Goal: Task Accomplishment & Management: Manage account settings

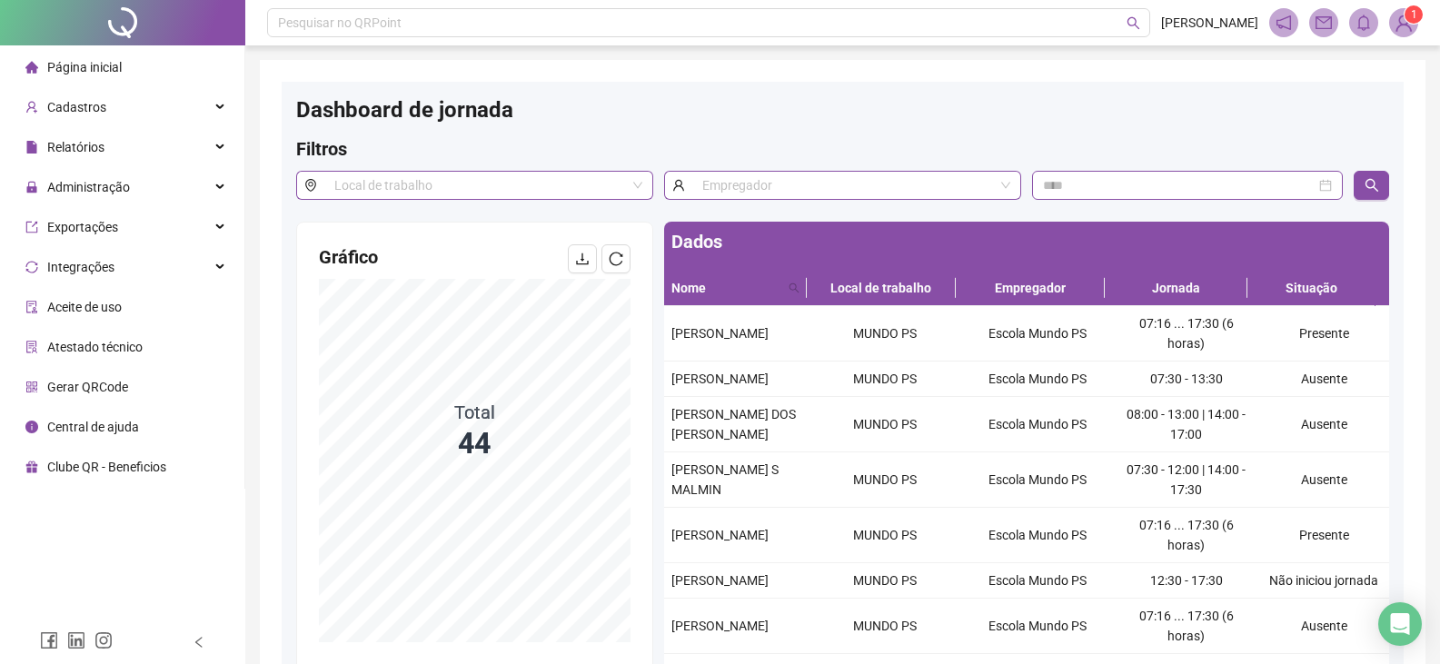
click at [118, 63] on span "Página inicial" at bounding box center [84, 67] width 75 height 15
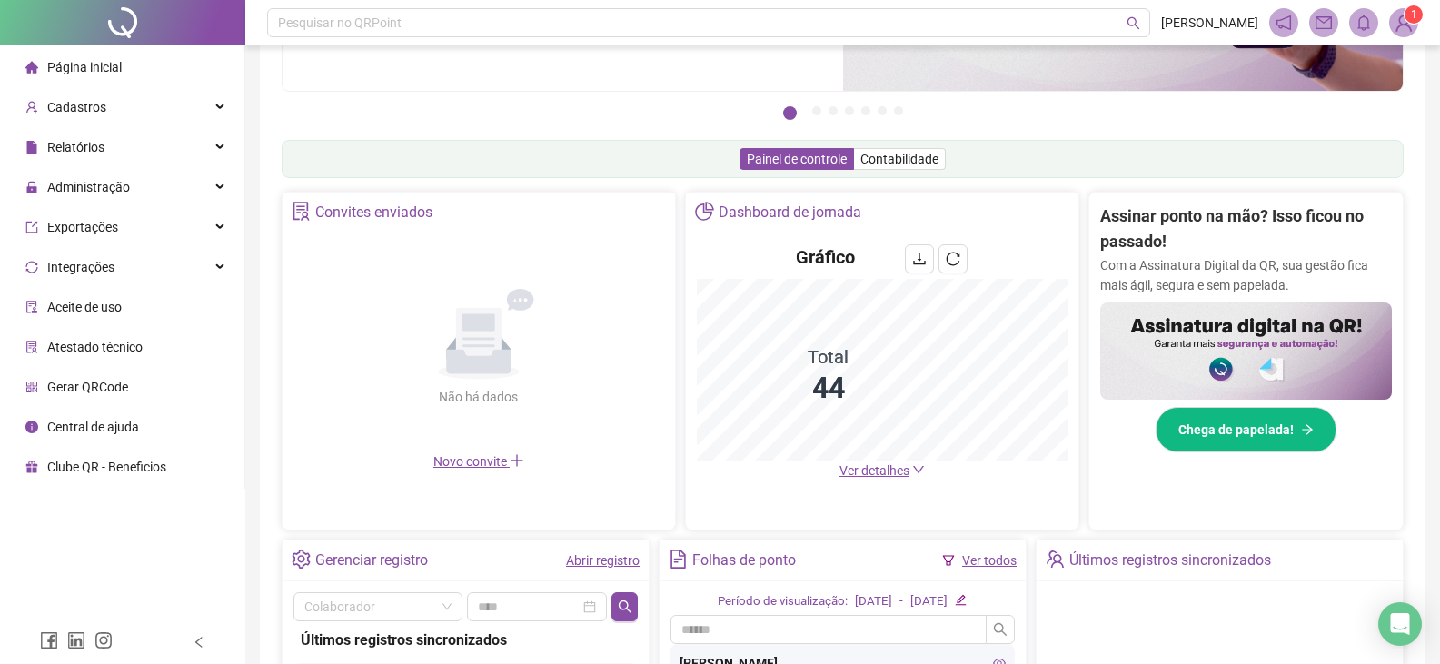
scroll to position [478, 0]
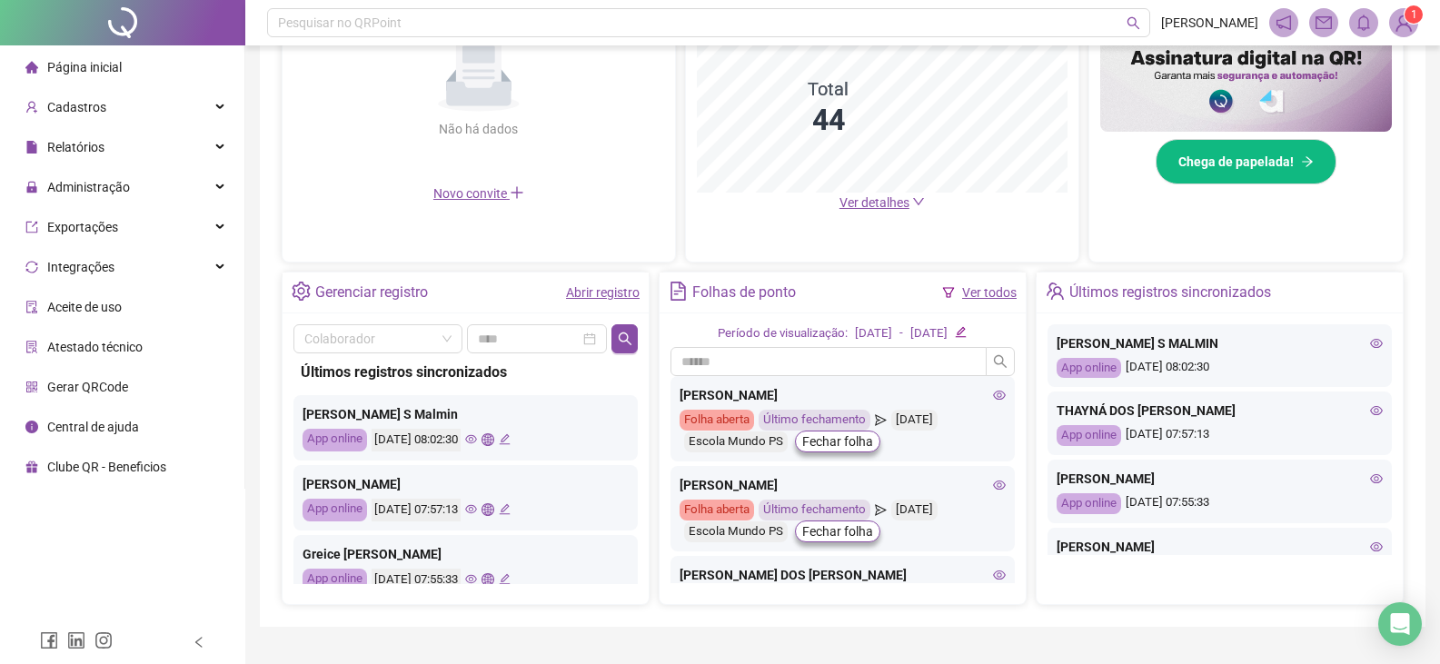
click at [868, 201] on span "Ver detalhes" at bounding box center [875, 202] width 70 height 15
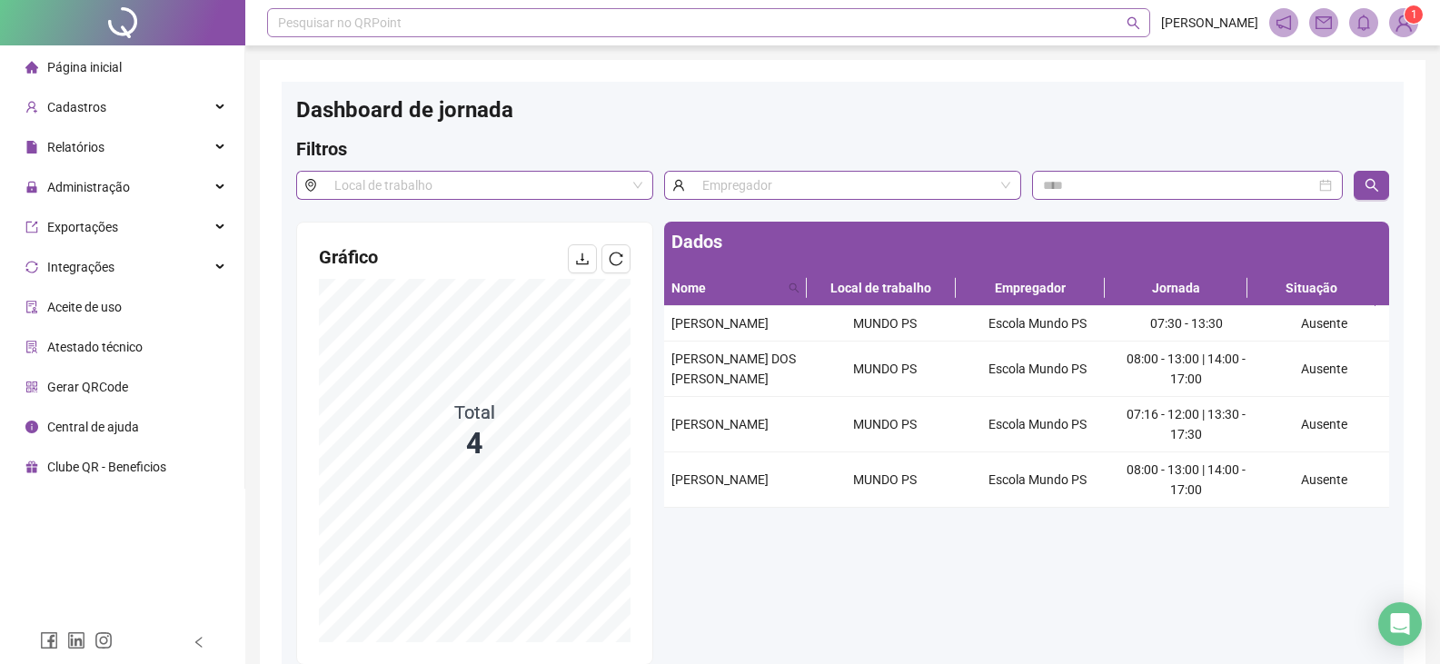
click at [701, 13] on div "Pesquisar no QRPoint" at bounding box center [708, 22] width 883 height 29
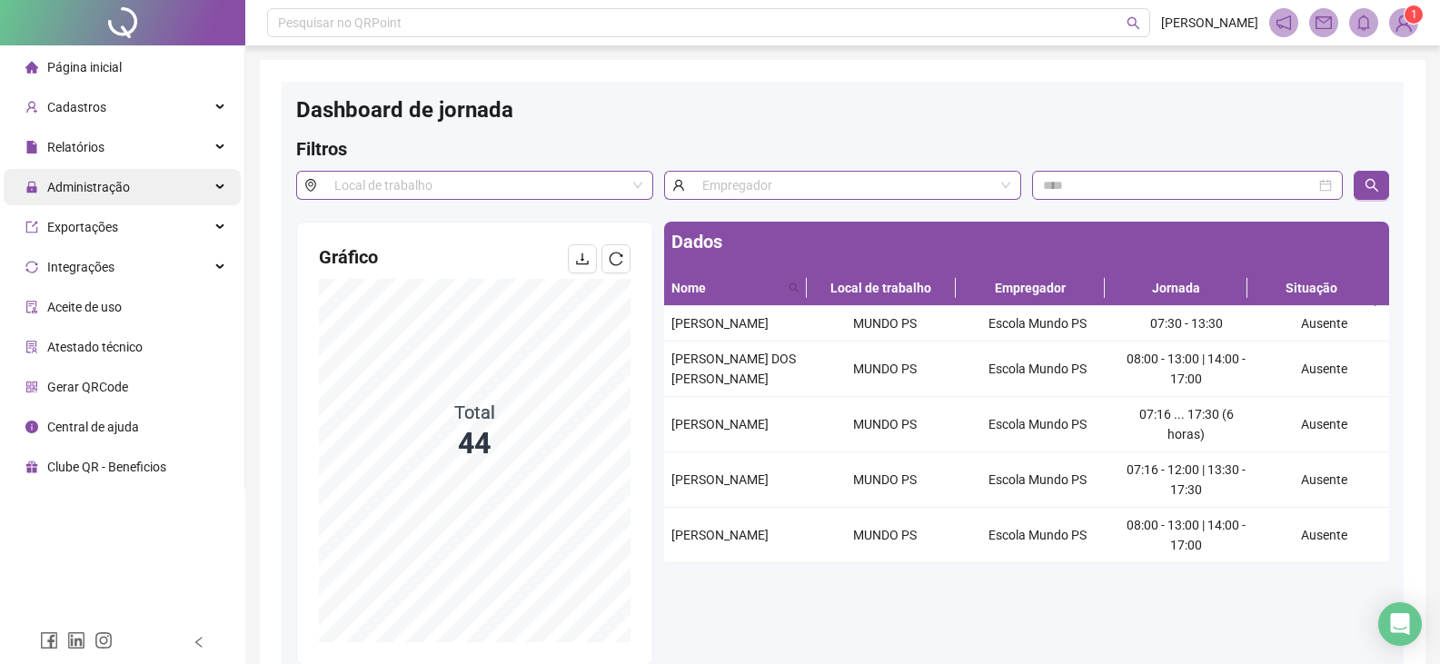
click at [118, 190] on span "Administração" at bounding box center [88, 187] width 83 height 15
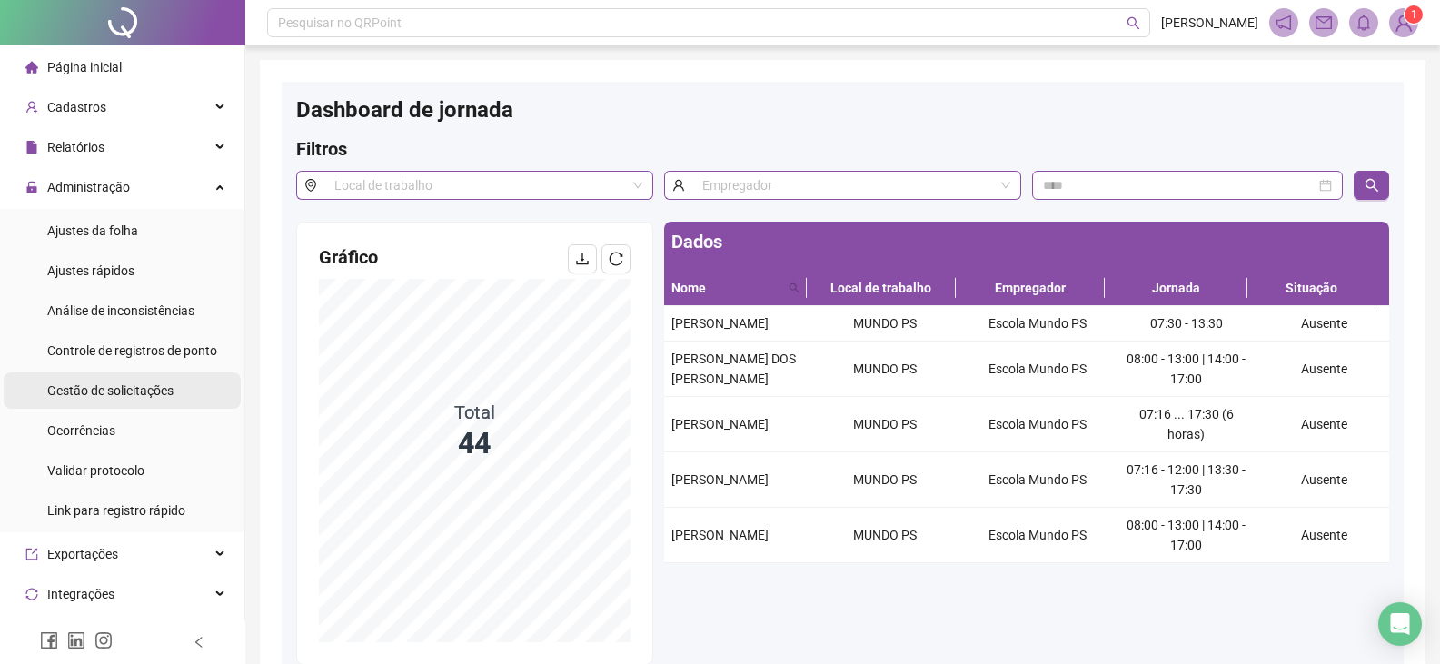
click at [119, 398] on span "Gestão de solicitações" at bounding box center [110, 390] width 126 height 15
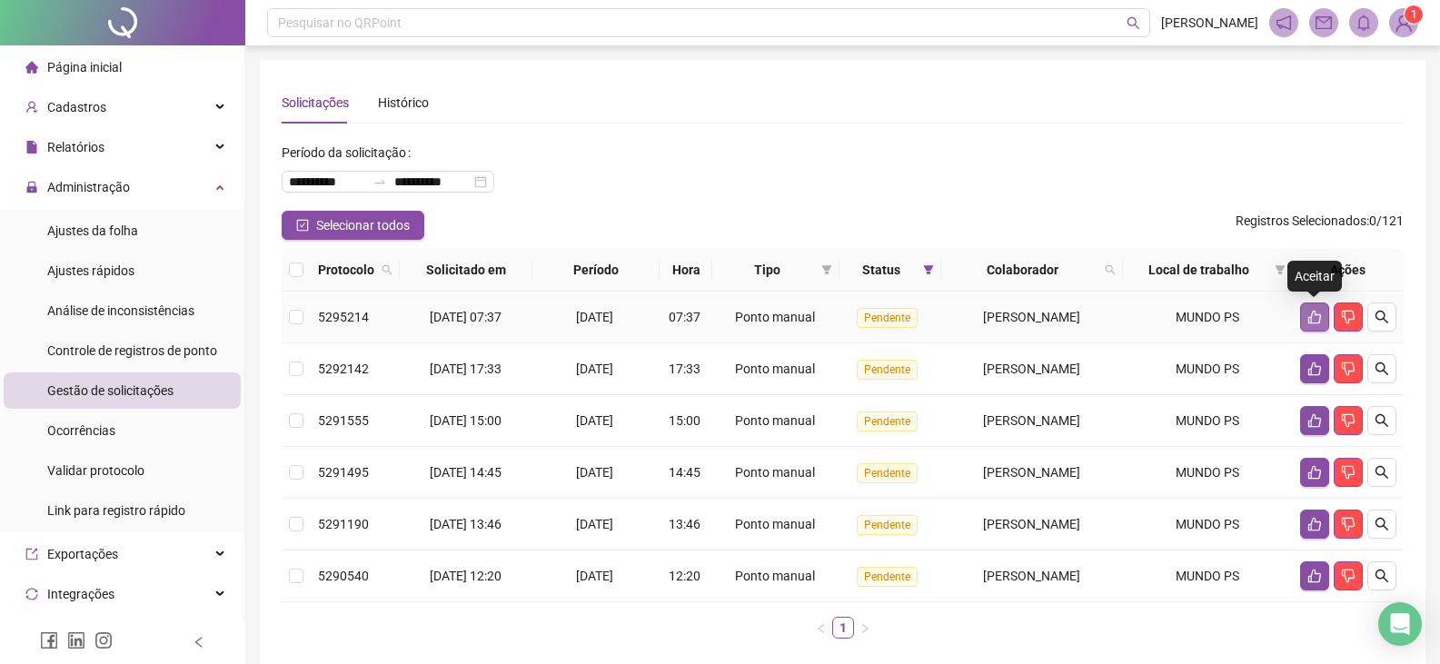
click at [1306, 314] on button "button" at bounding box center [1314, 317] width 29 height 29
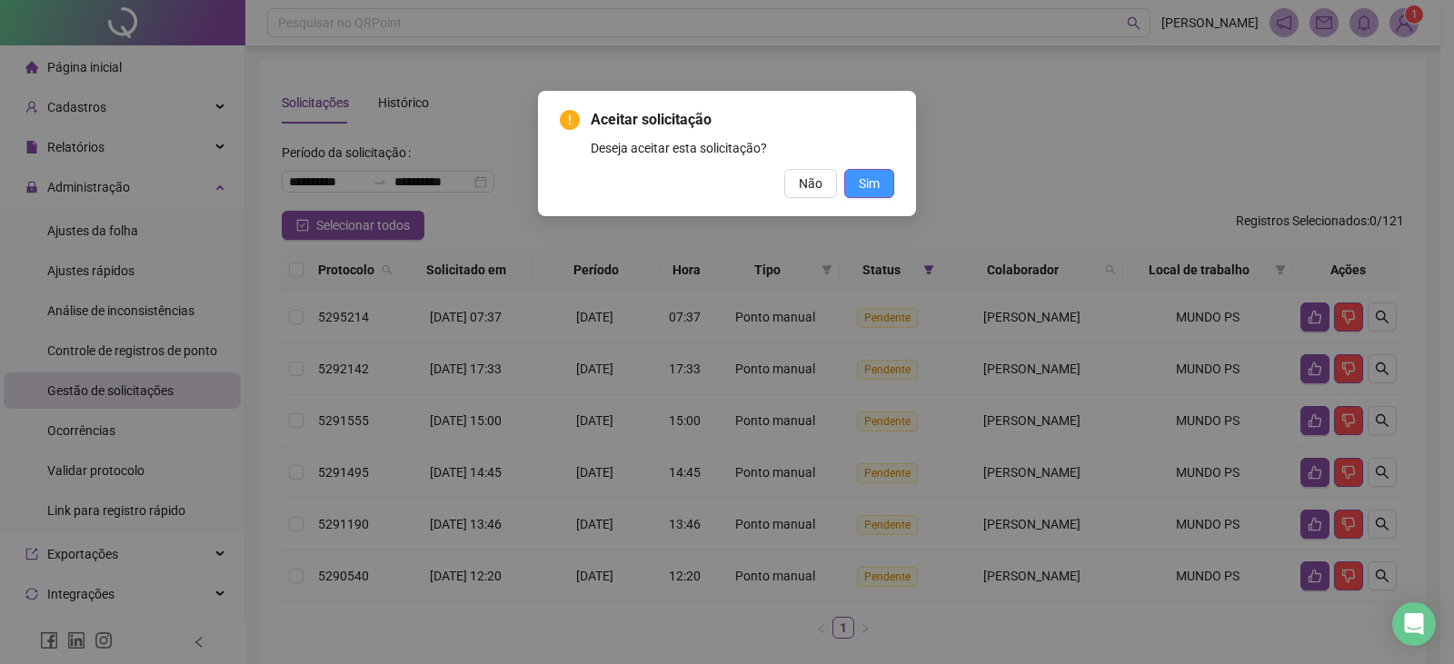
click at [878, 181] on span "Sim" at bounding box center [869, 184] width 21 height 20
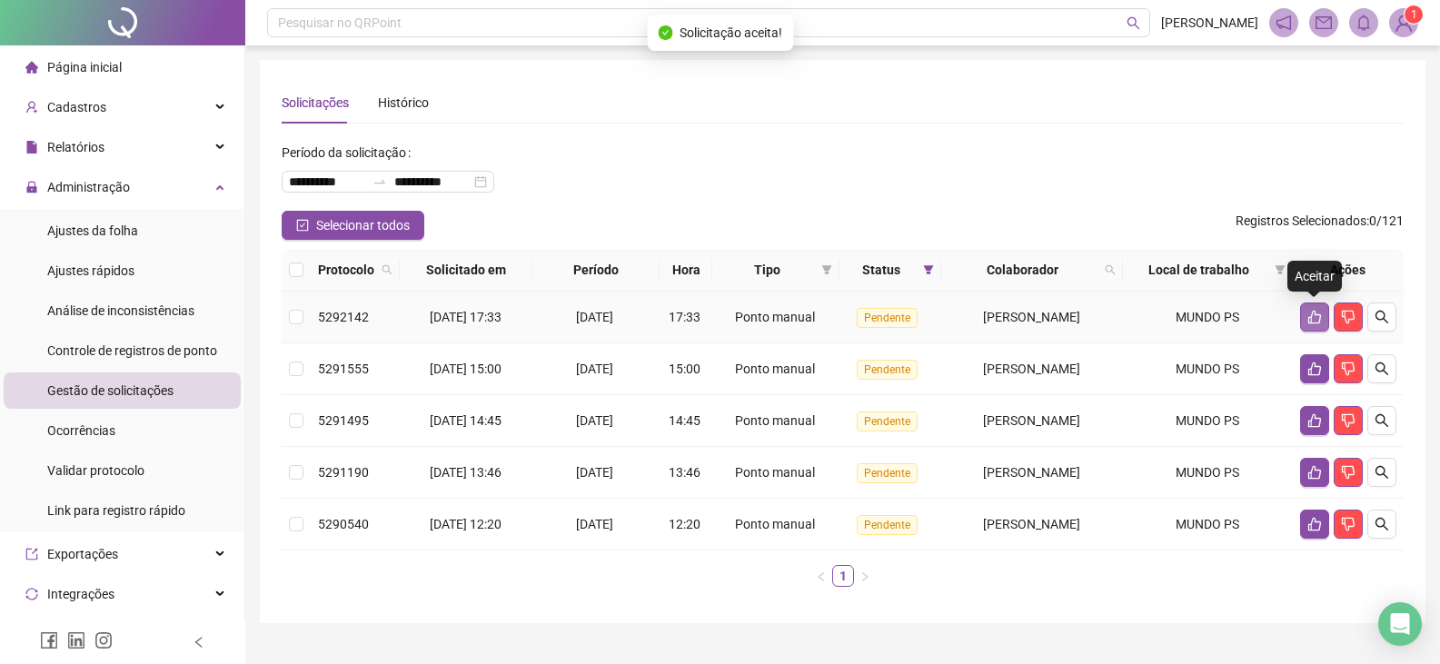
click at [1312, 312] on icon "like" at bounding box center [1315, 317] width 15 height 15
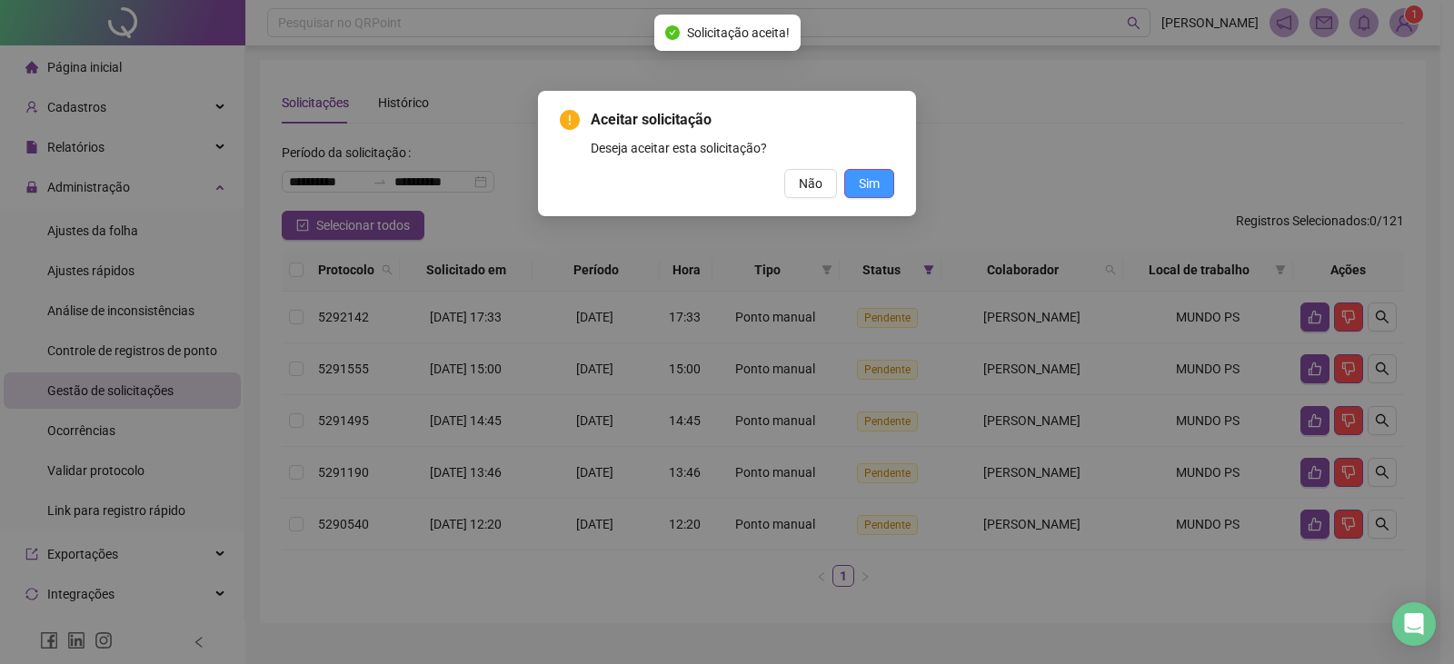
click at [869, 175] on span "Sim" at bounding box center [869, 184] width 21 height 20
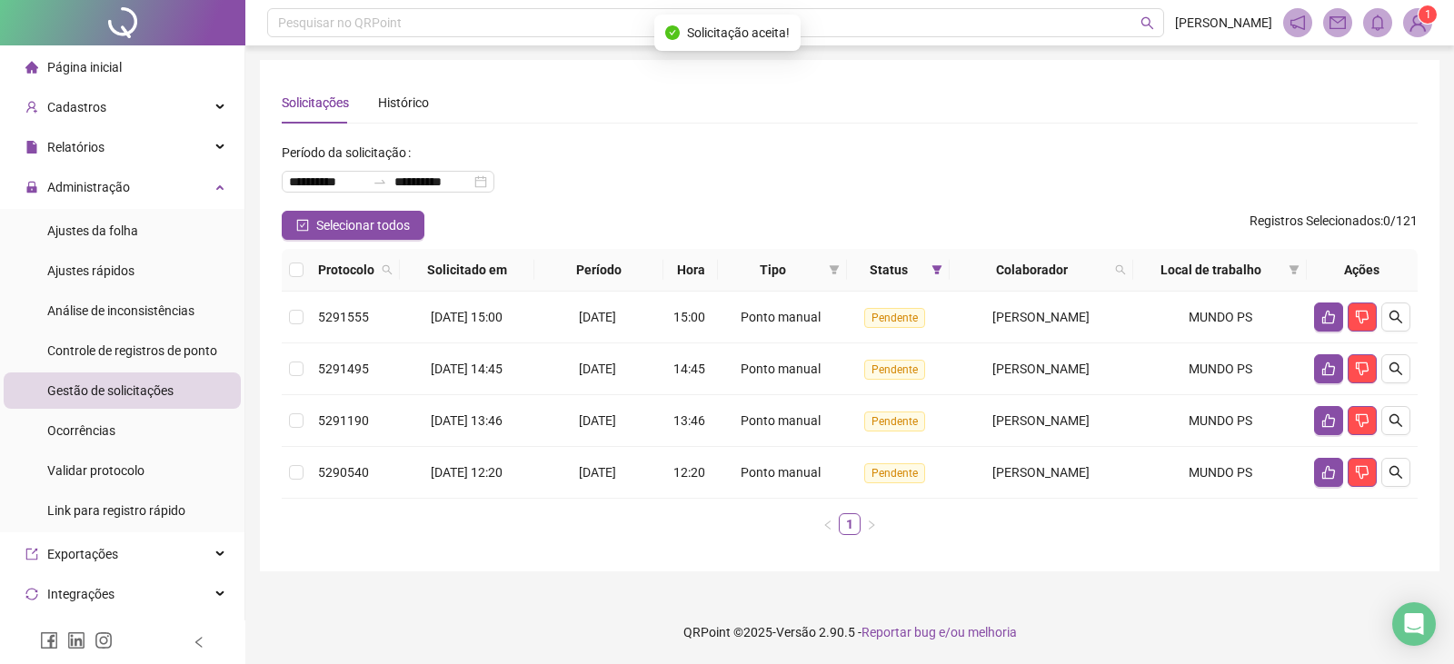
click at [1340, 291] on th "Ações" at bounding box center [1362, 270] width 111 height 43
click at [1317, 310] on button "button" at bounding box center [1328, 317] width 29 height 29
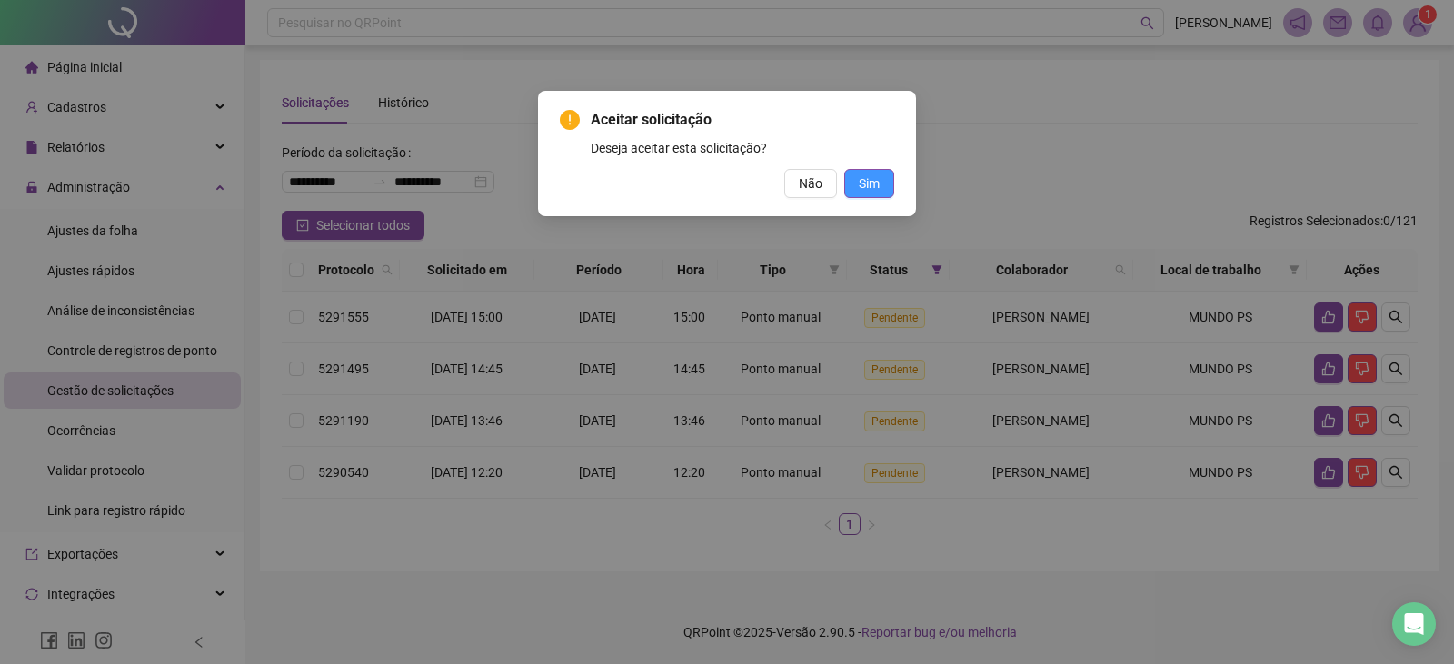
click at [881, 178] on button "Sim" at bounding box center [869, 183] width 50 height 29
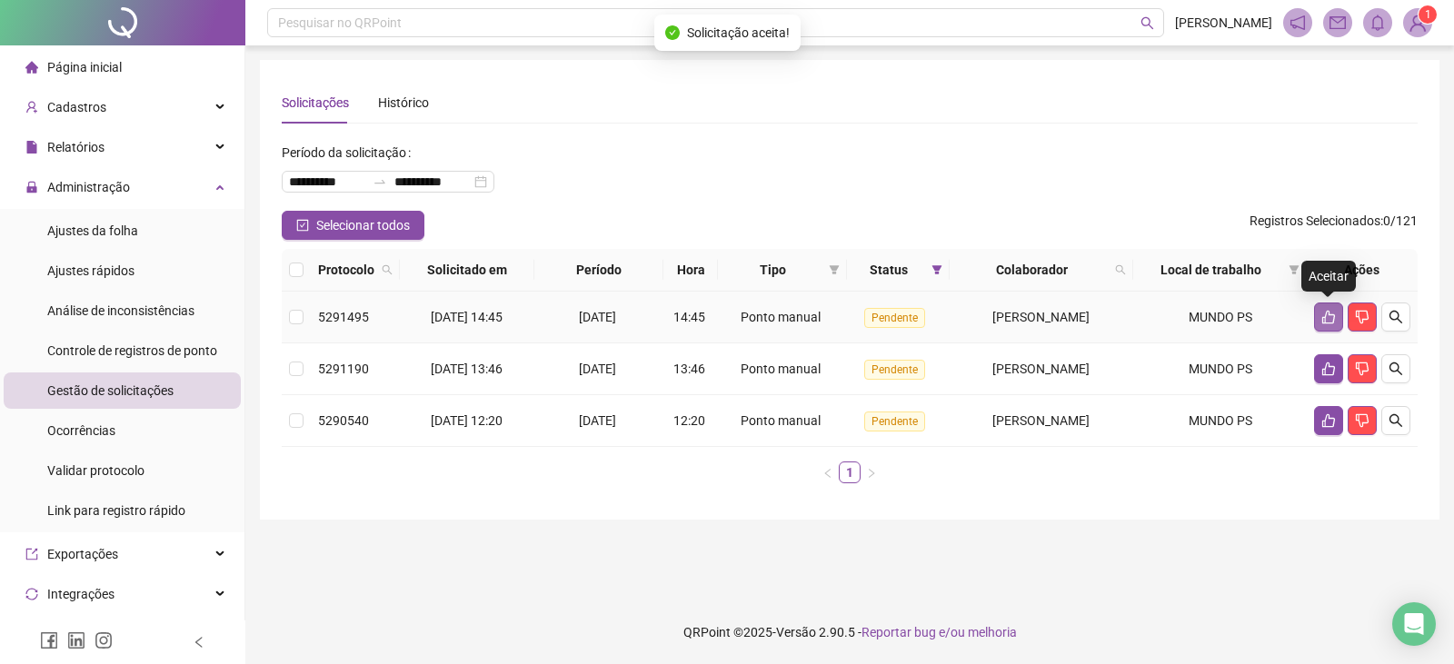
click at [1321, 321] on icon "like" at bounding box center [1328, 317] width 15 height 15
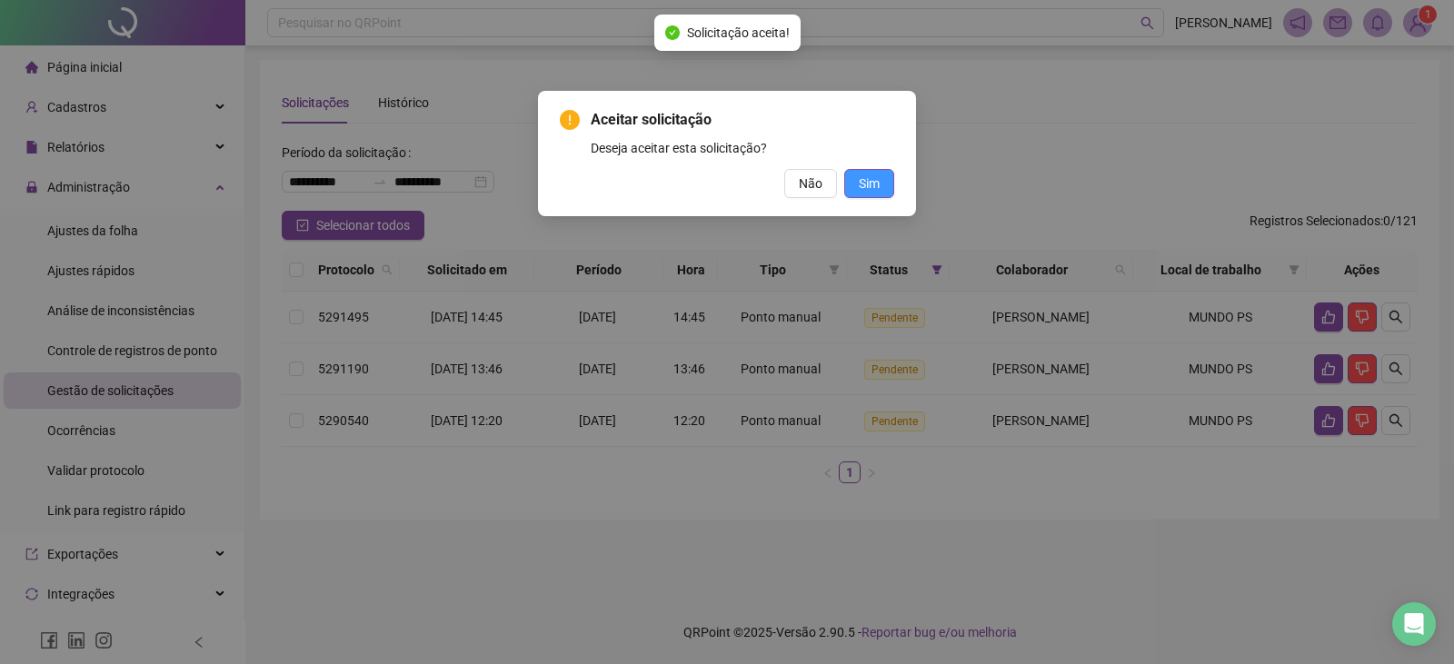
click at [860, 189] on span "Sim" at bounding box center [869, 184] width 21 height 20
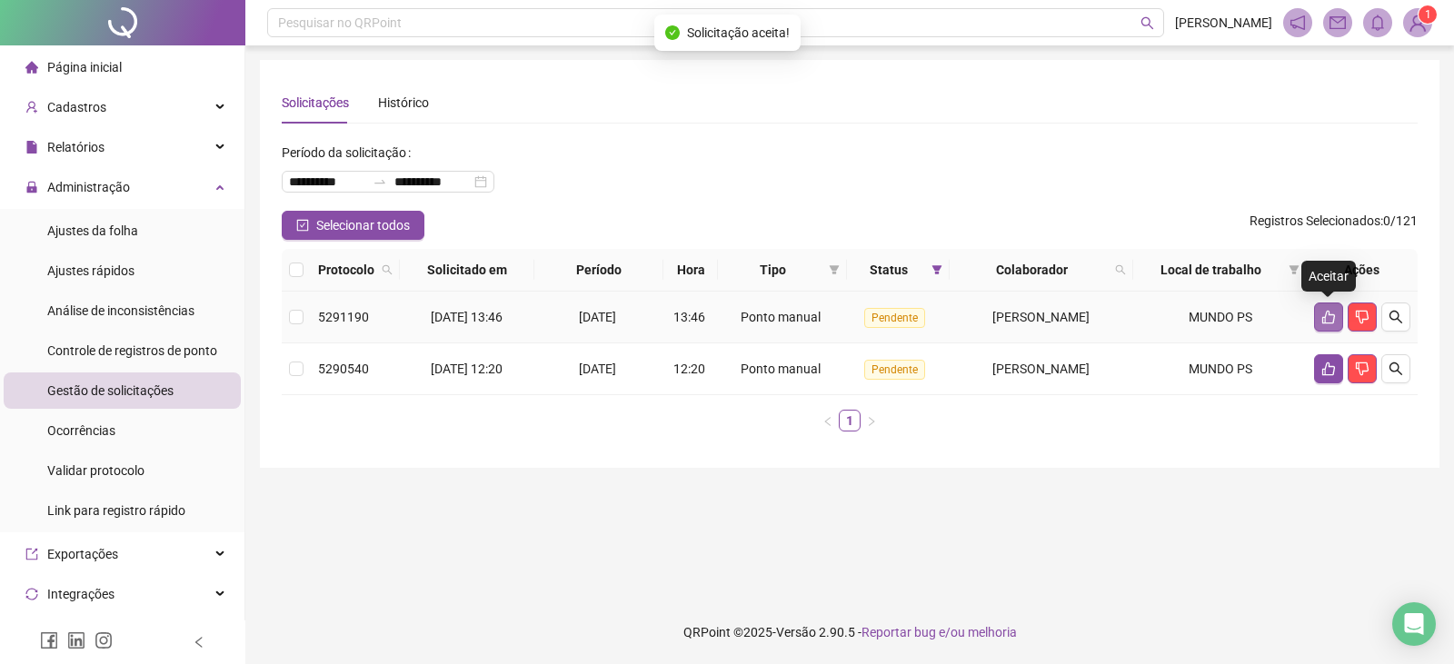
click at [1316, 314] on button "button" at bounding box center [1328, 317] width 29 height 29
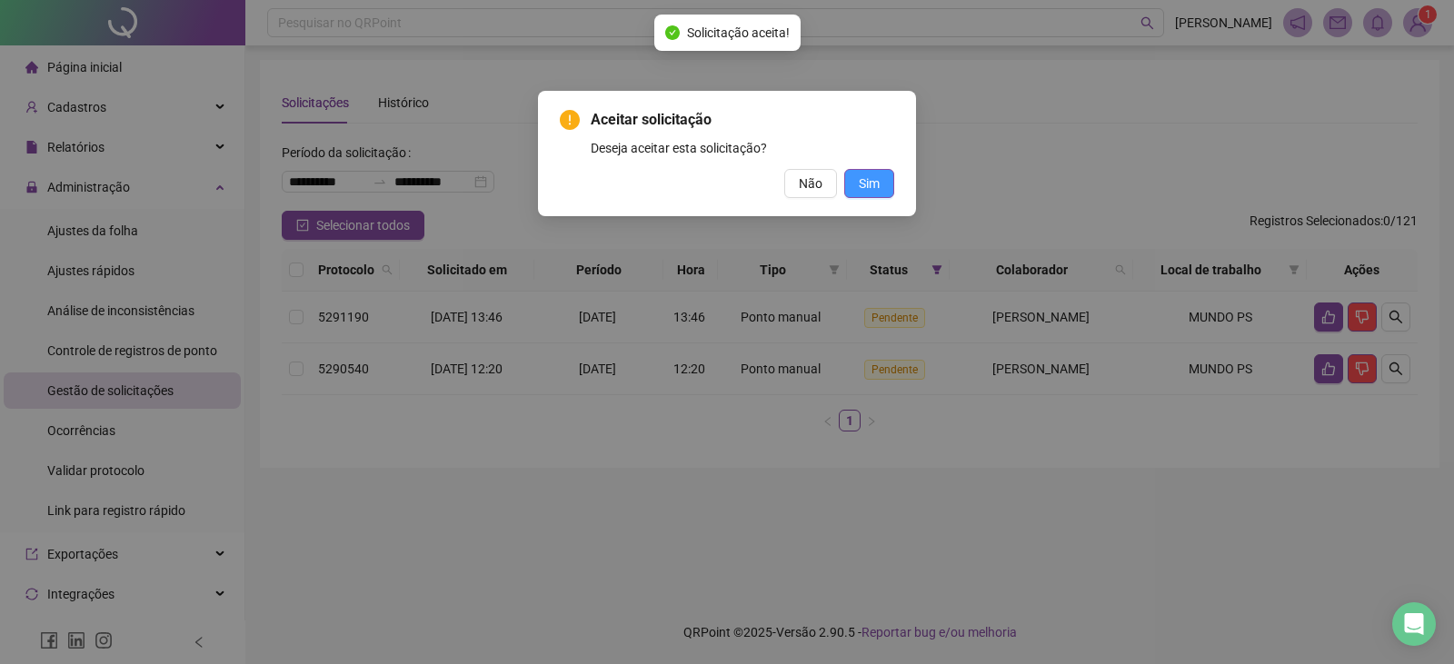
click at [866, 190] on span "Sim" at bounding box center [869, 184] width 21 height 20
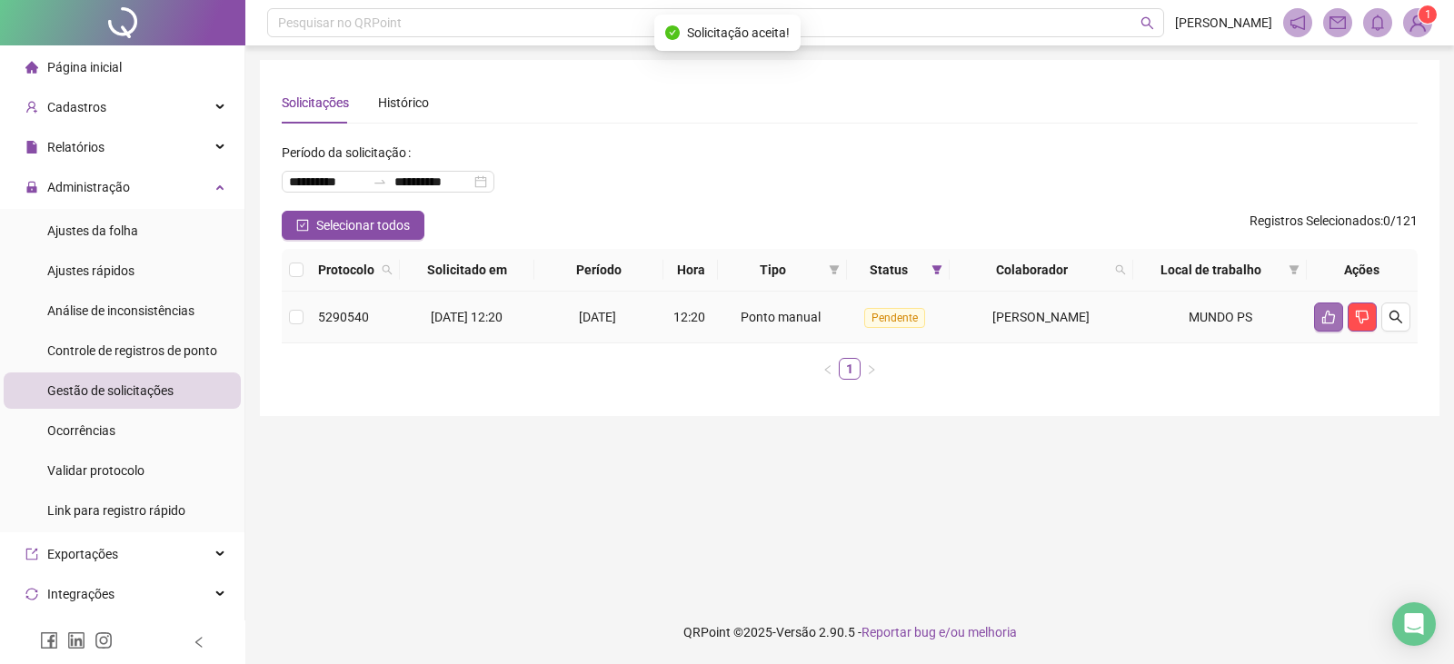
click at [1322, 316] on icon "like" at bounding box center [1328, 317] width 15 height 15
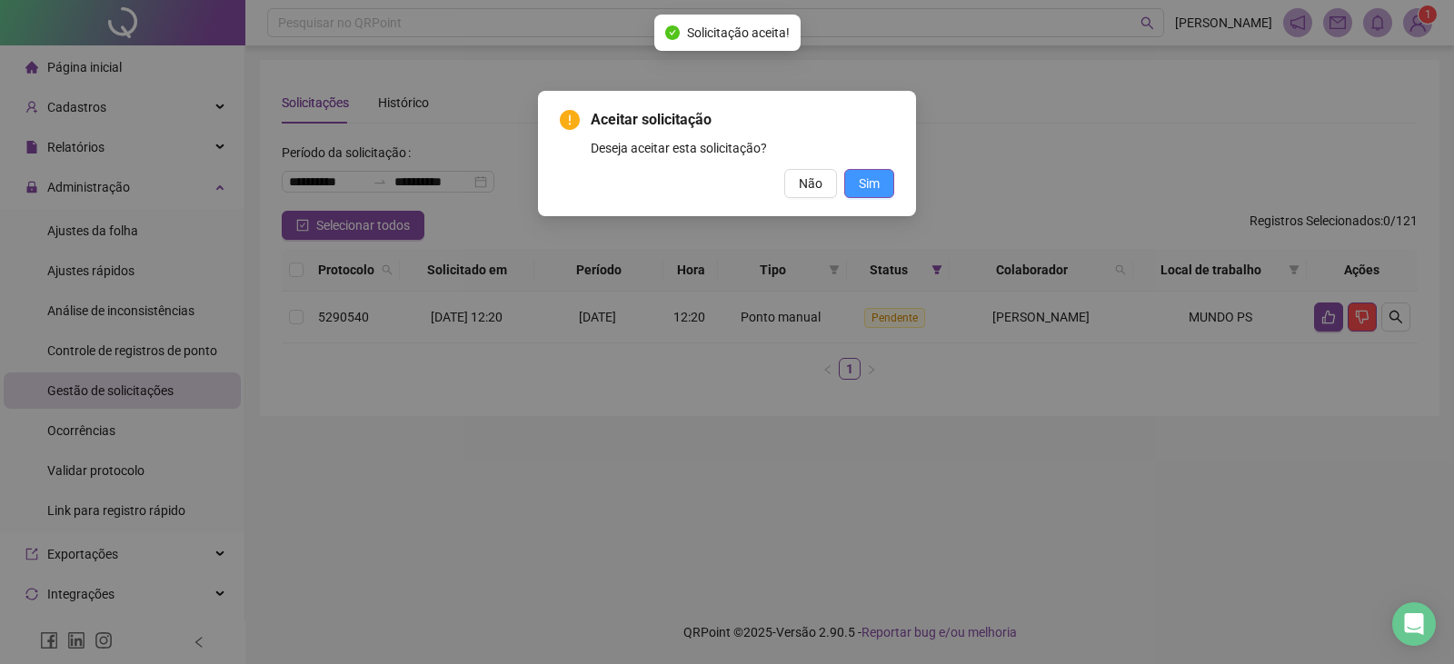
click at [877, 185] on span "Sim" at bounding box center [869, 184] width 21 height 20
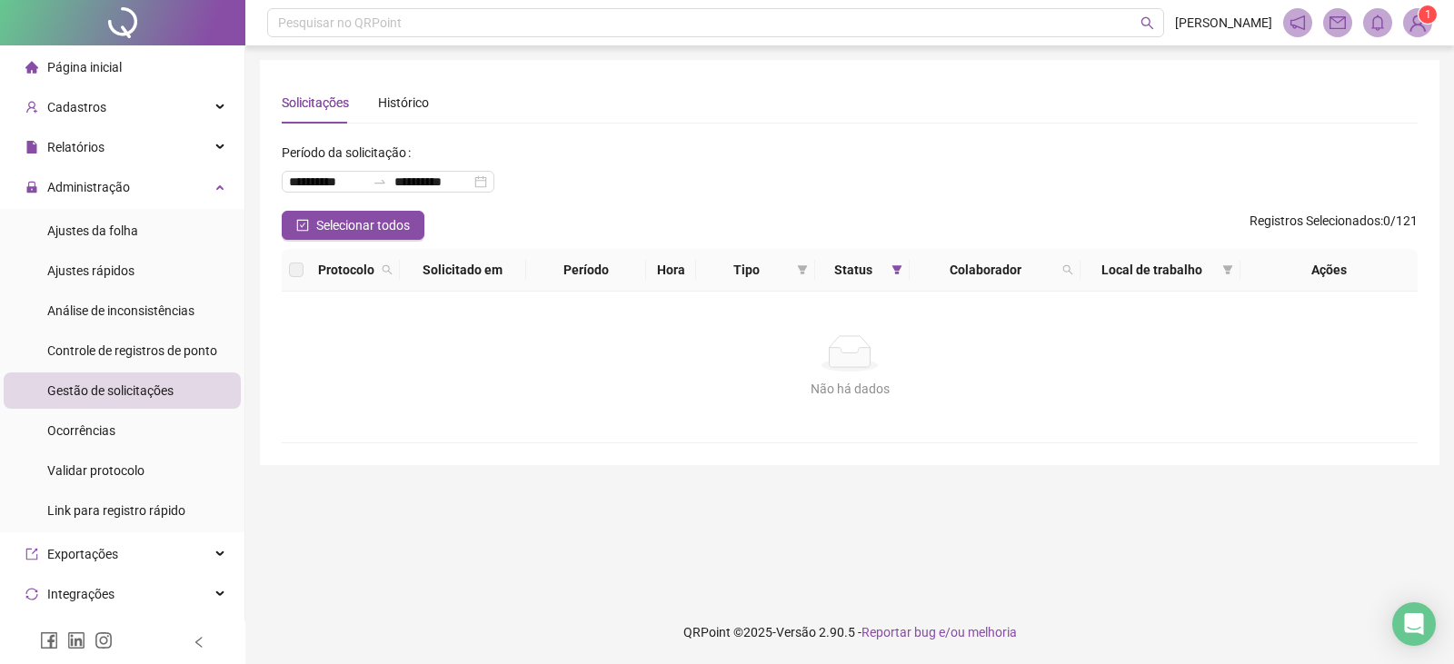
drag, startPoint x: 95, startPoint y: 66, endPoint x: 104, endPoint y: 62, distance: 9.4
click at [99, 66] on span "Página inicial" at bounding box center [84, 67] width 75 height 15
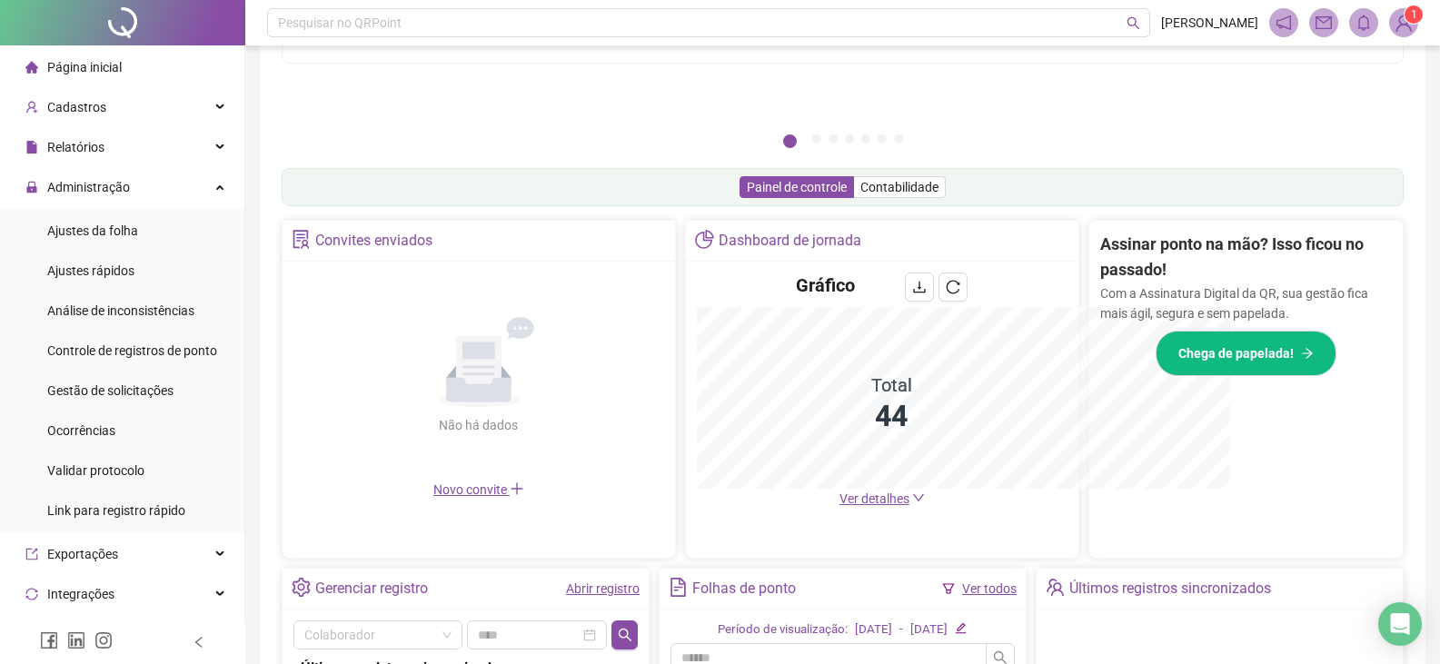
scroll to position [450, 0]
